Goal: Task Accomplishment & Management: Manage account settings

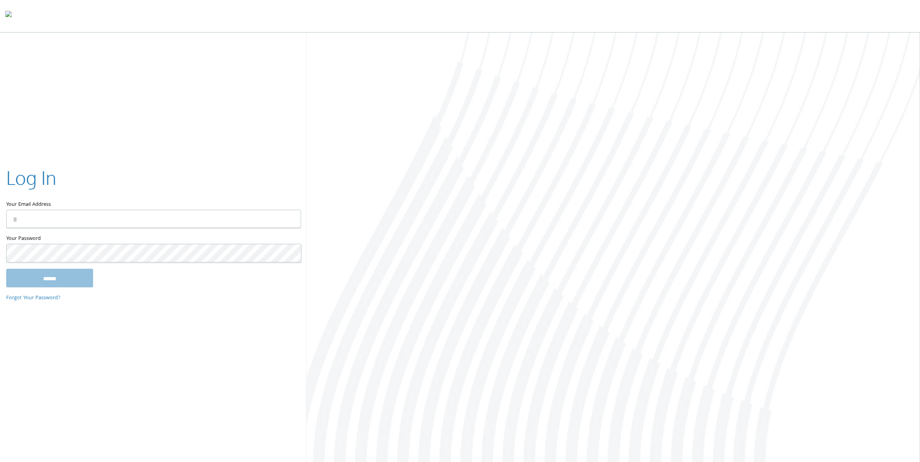
type input "**********"
click at [76, 277] on input "******" at bounding box center [49, 278] width 87 height 19
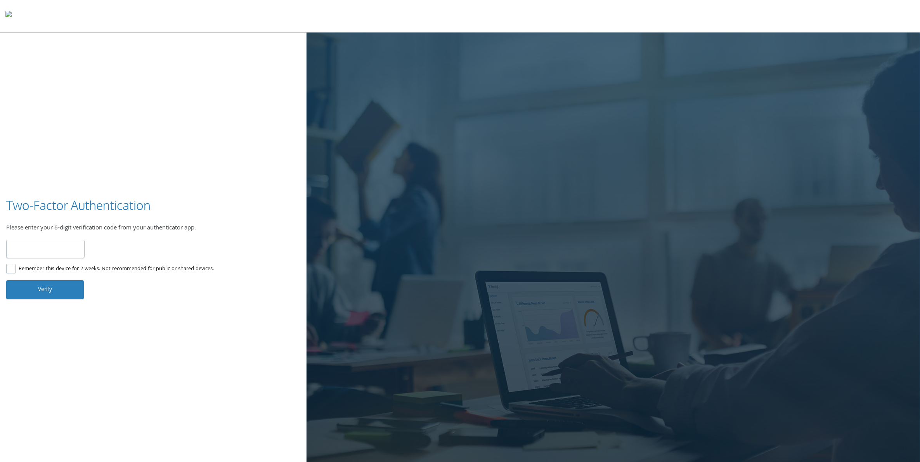
type input "******"
